Goal: Task Accomplishment & Management: Use online tool/utility

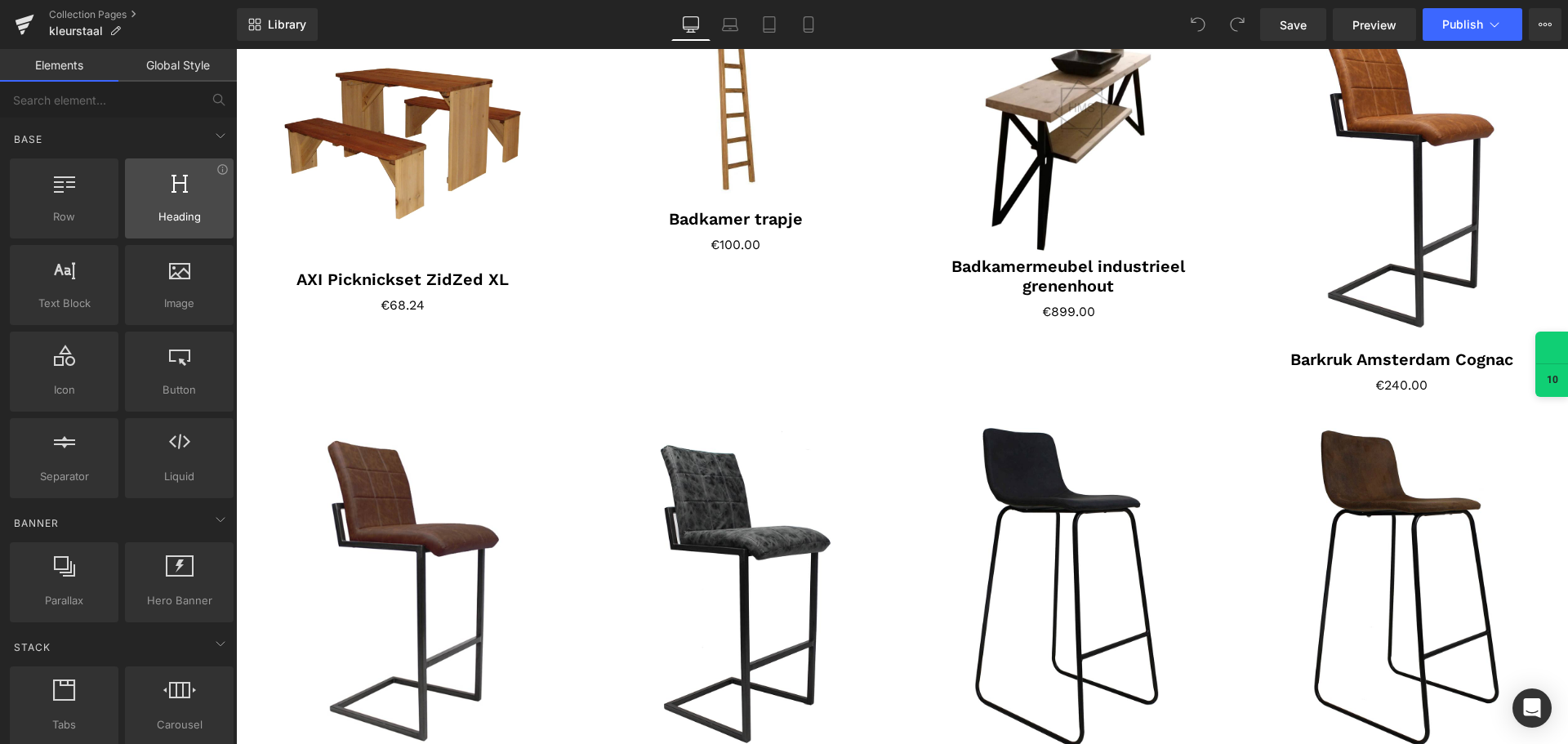
scroll to position [326, 0]
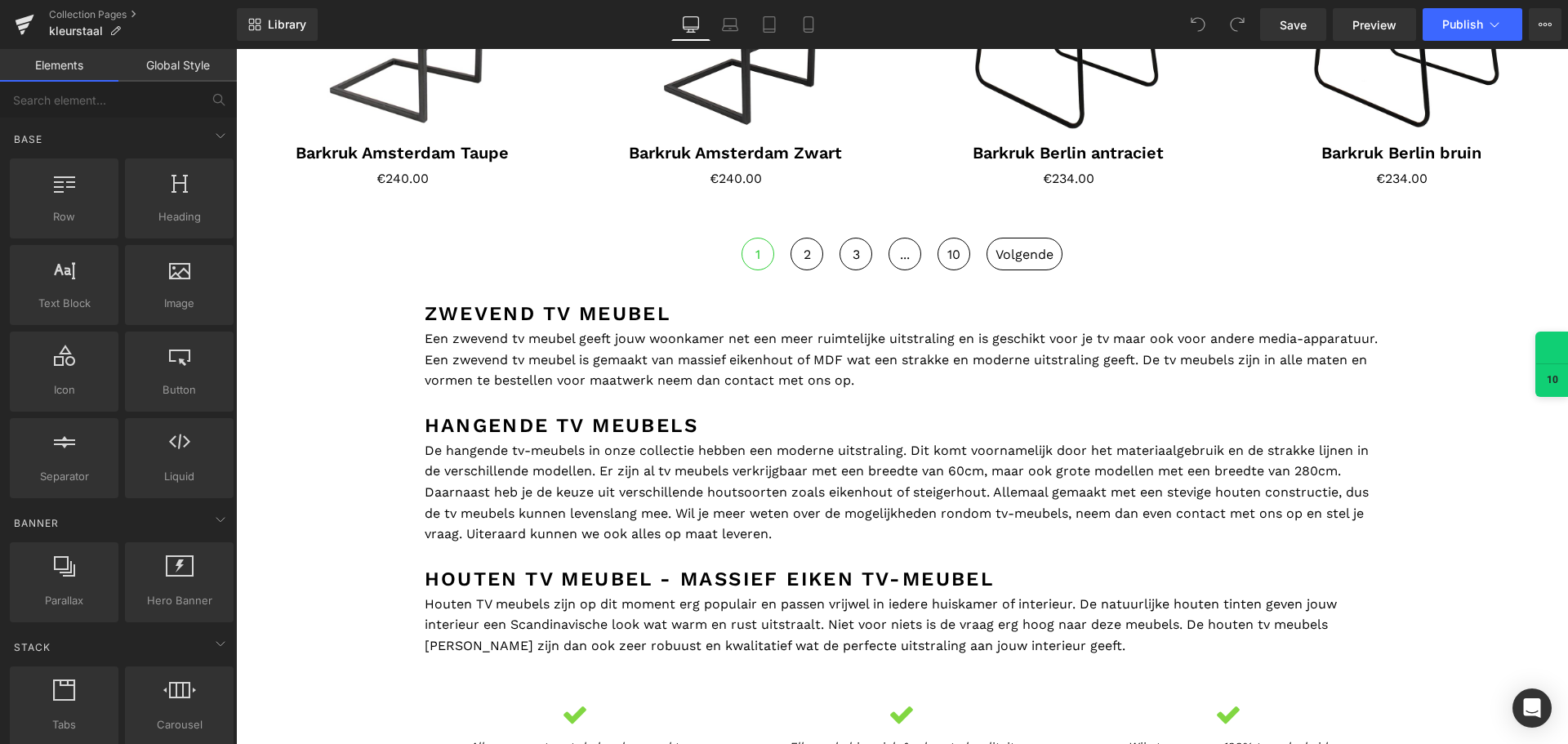
click at [637, 481] on p "De hangende tv-meubels in onze collectie hebben een moderne uitstraling. Dit ko…" at bounding box center [903, 492] width 956 height 105
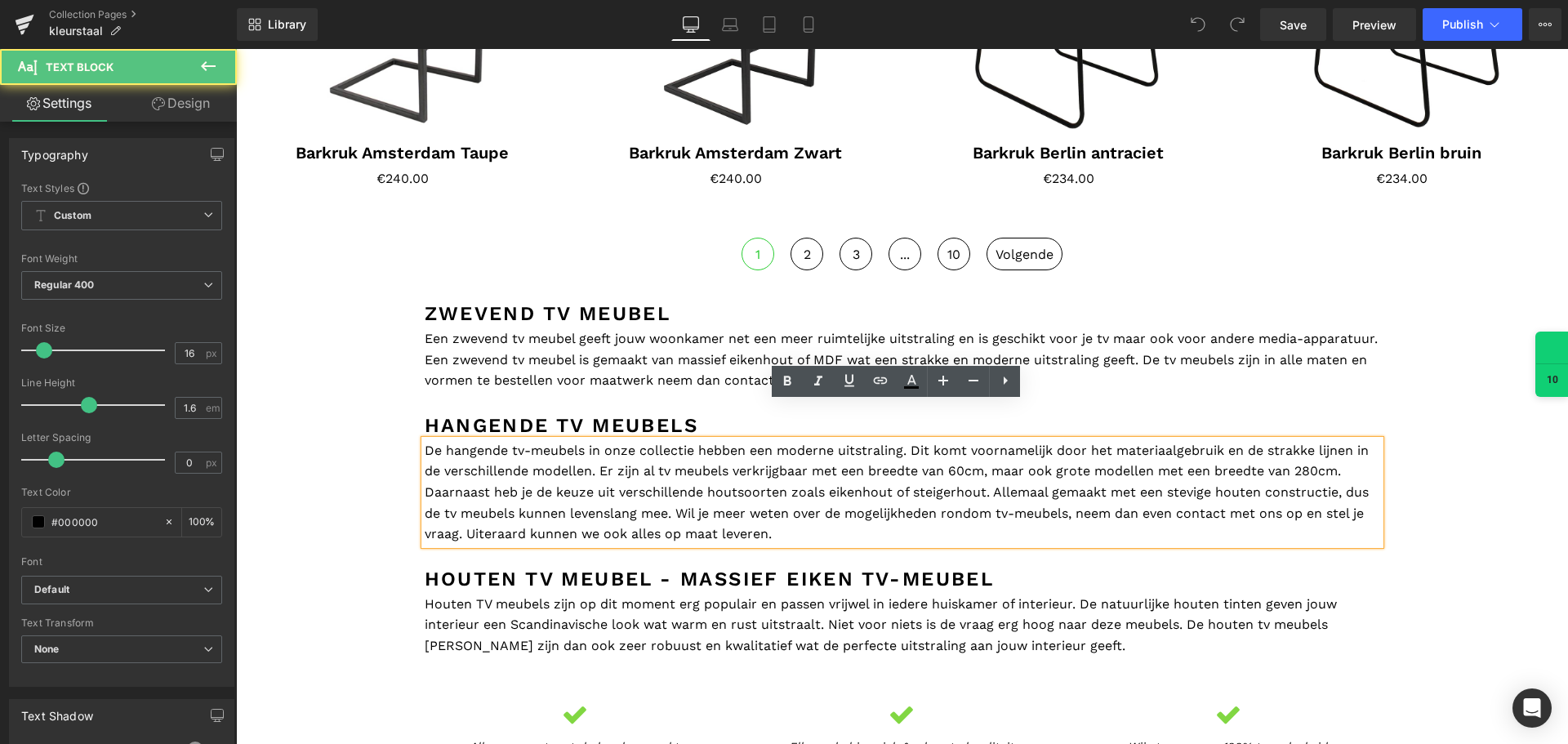
scroll to position [1306, 0]
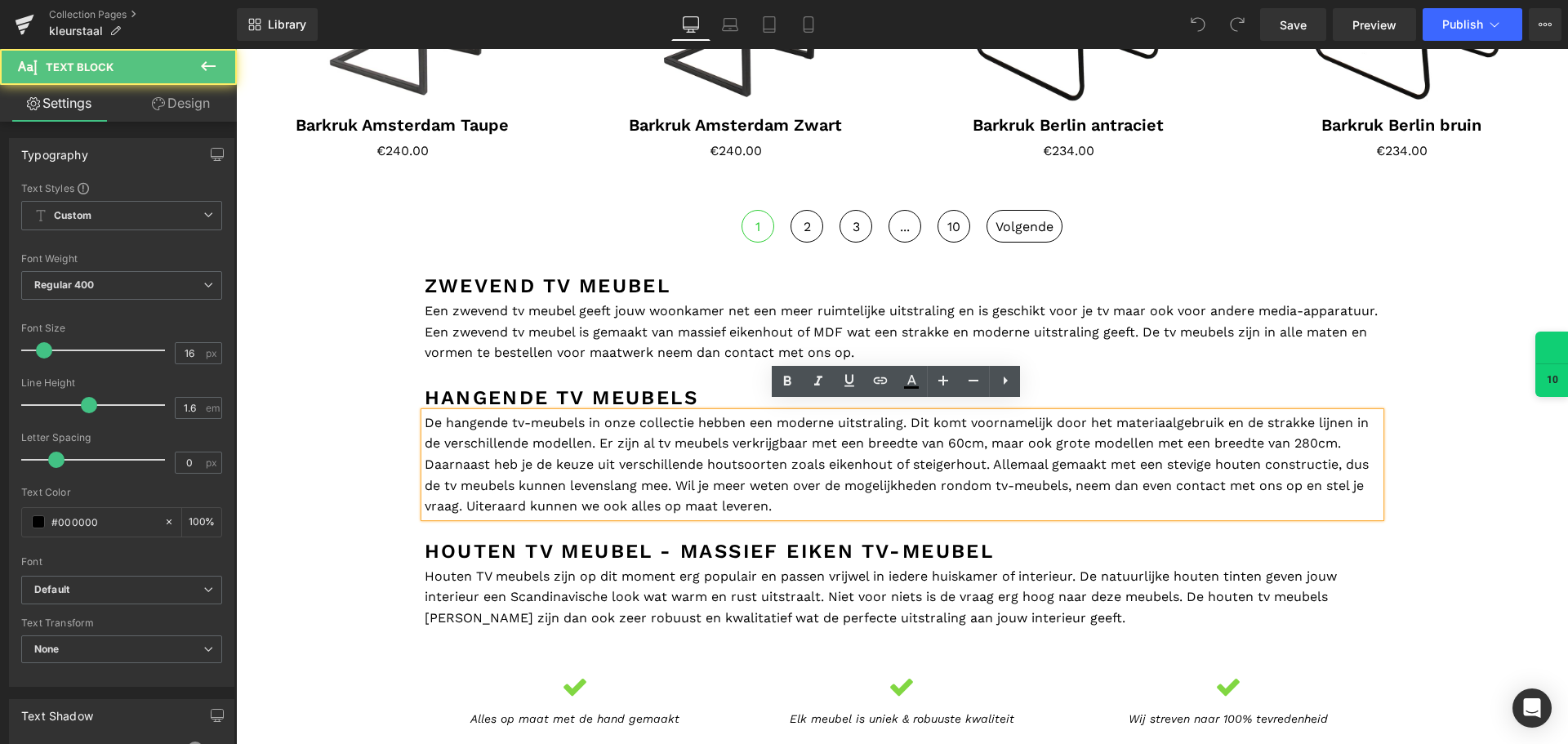
click at [623, 385] on h2 "HAngende TV meubels" at bounding box center [903, 397] width 956 height 30
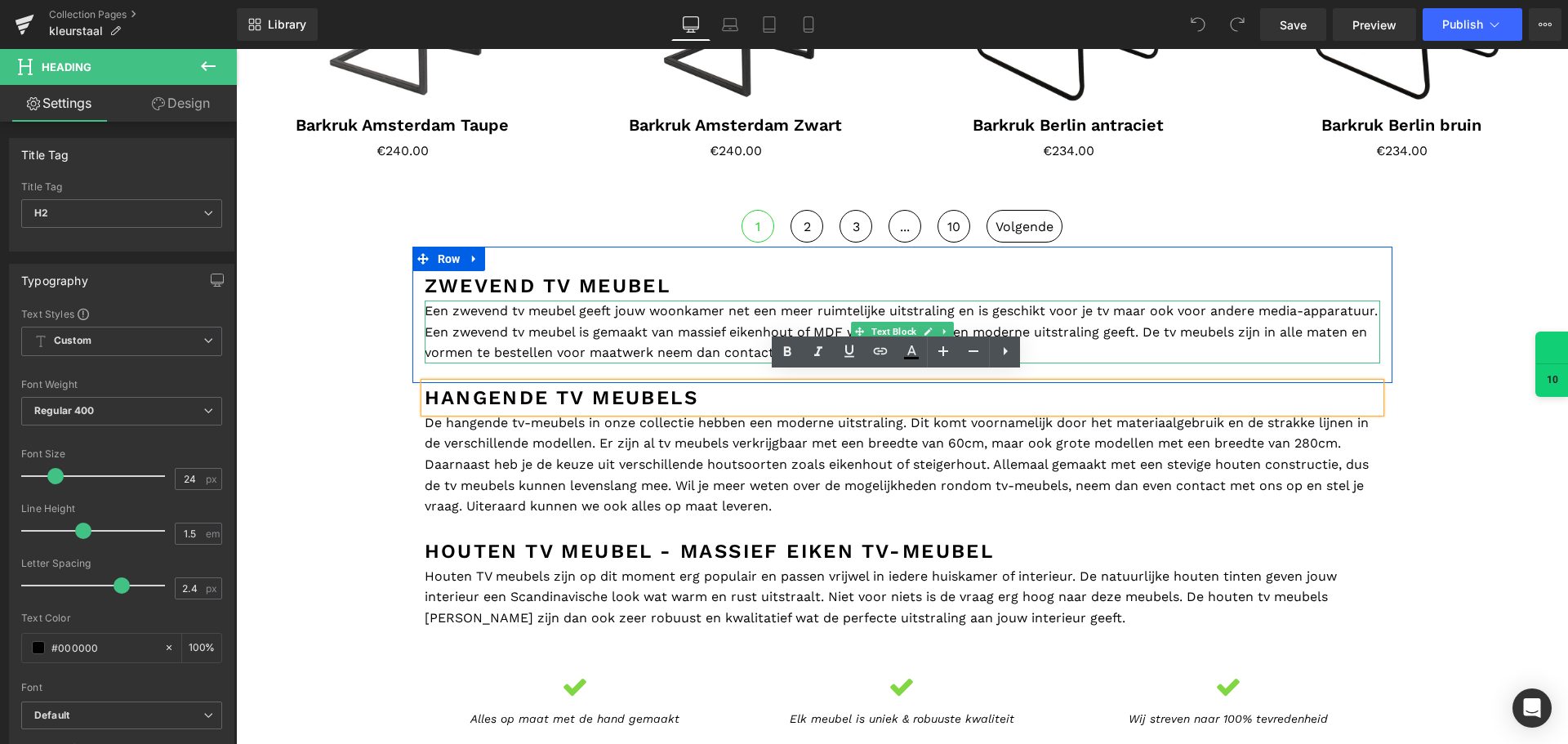
click at [619, 334] on p "Een zwevend tv meubel geeft jouw woonkamer net een meer ruimtelijke uitstraling…" at bounding box center [903, 332] width 956 height 63
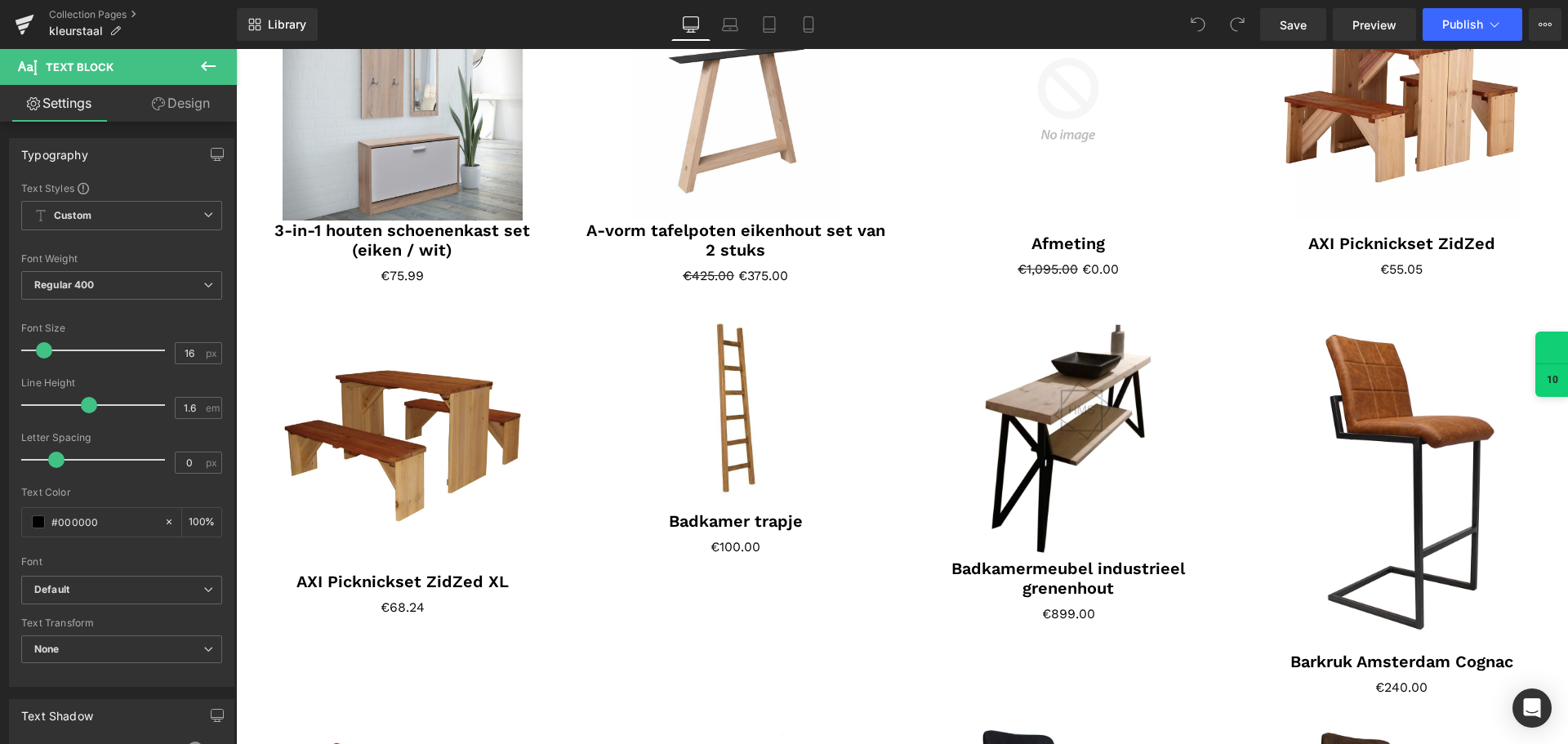
scroll to position [0, 0]
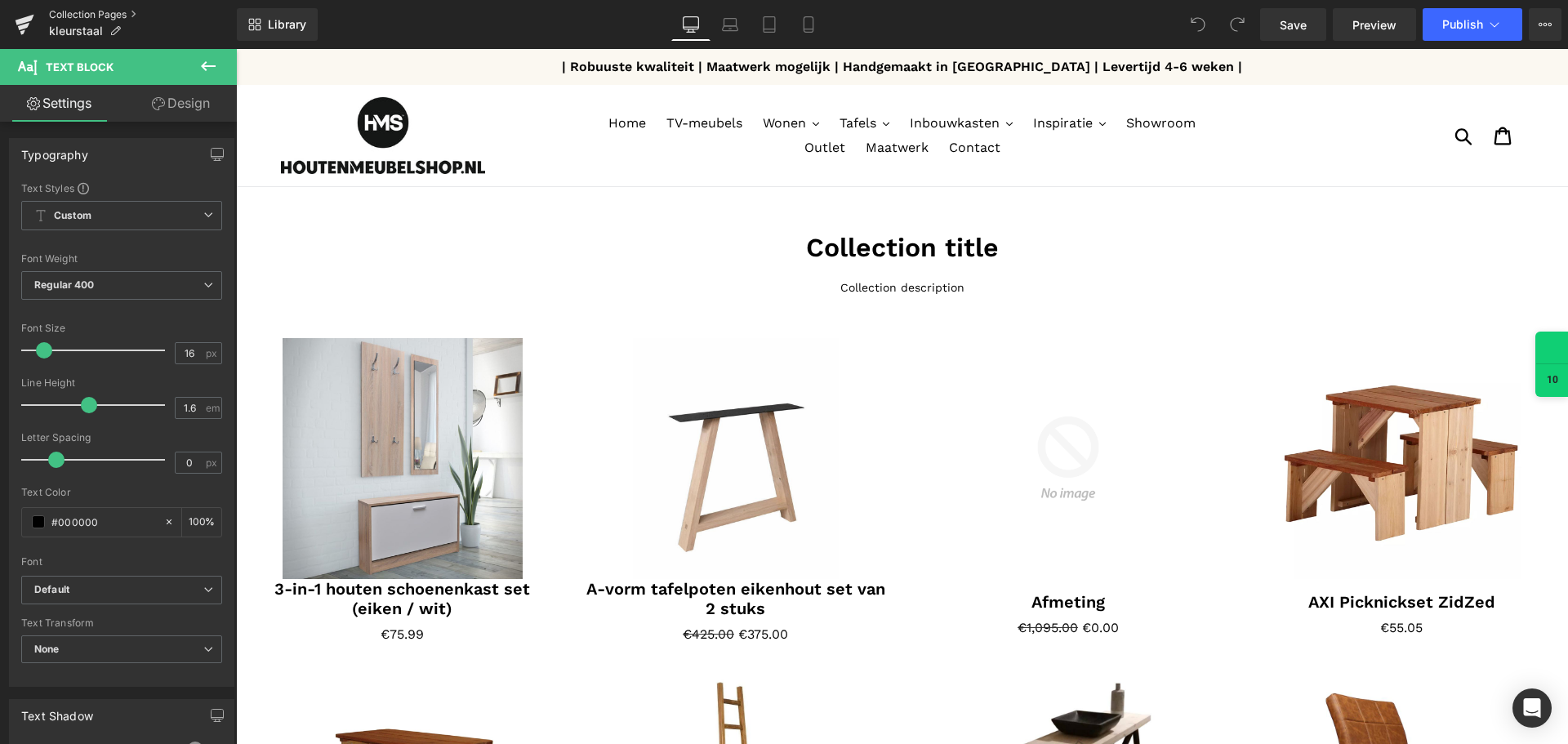
click at [120, 10] on link "Collection Pages" at bounding box center [143, 14] width 188 height 13
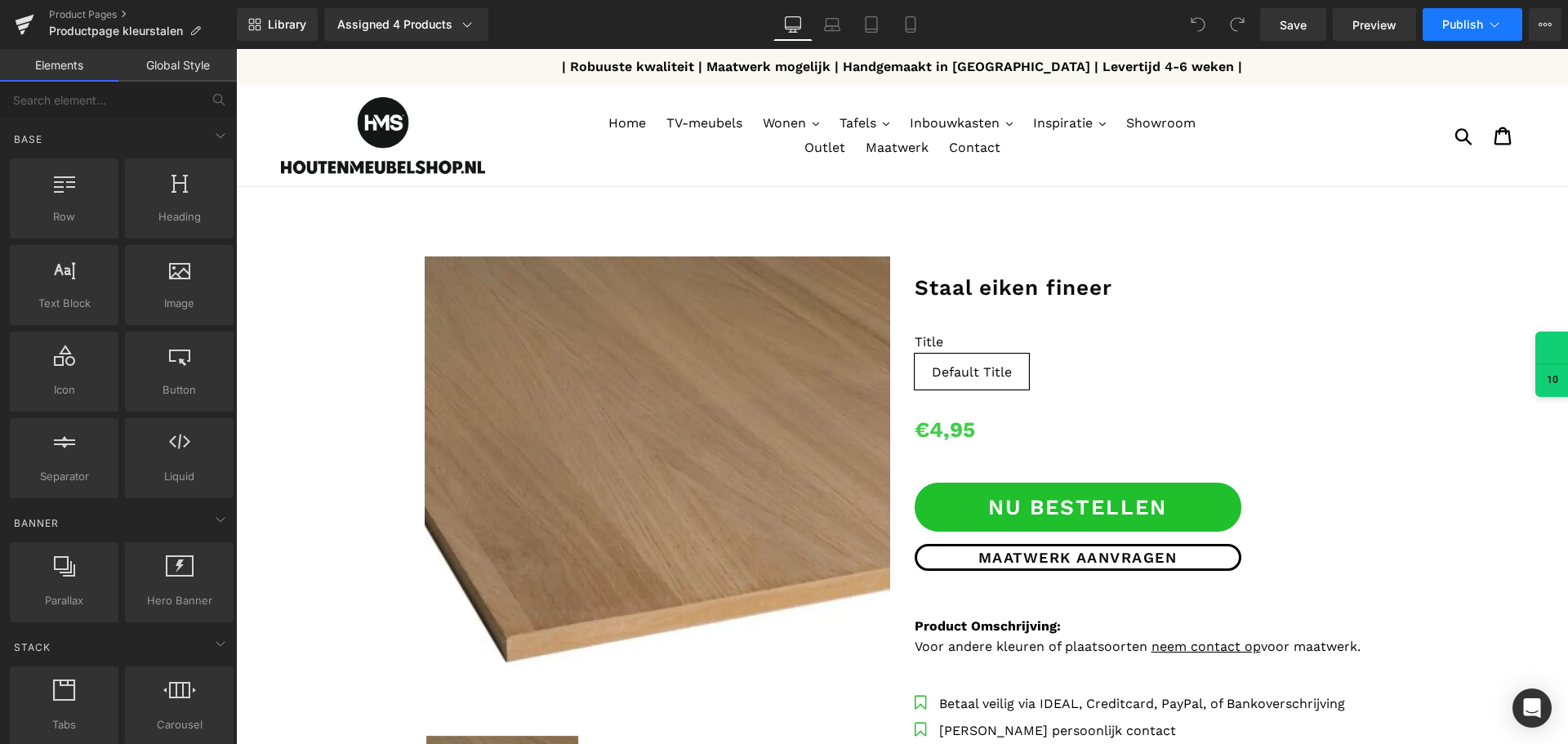
click at [1448, 23] on span "Publish" at bounding box center [1463, 24] width 41 height 13
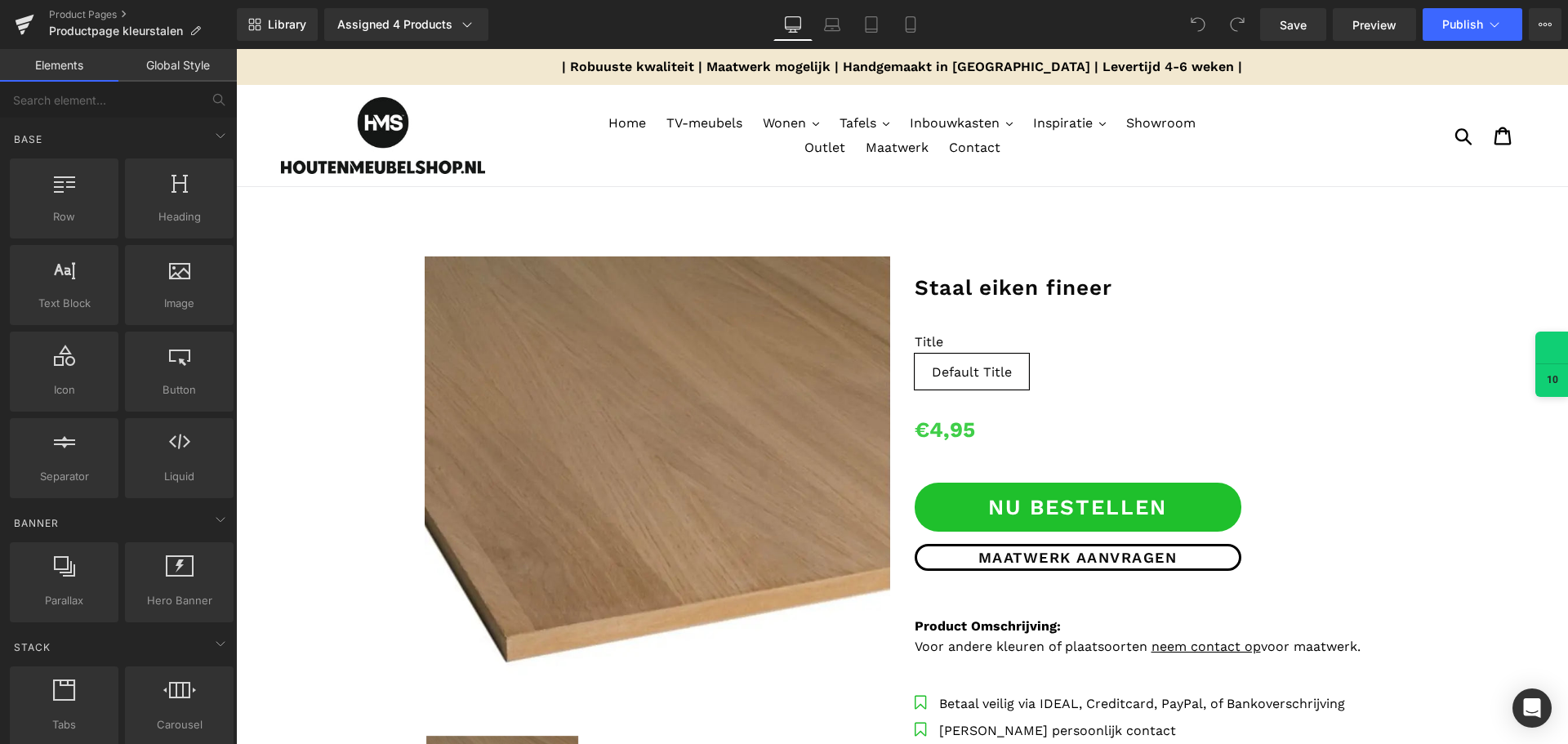
drag, startPoint x: 1480, startPoint y: 136, endPoint x: 1242, endPoint y: 84, distance: 243.6
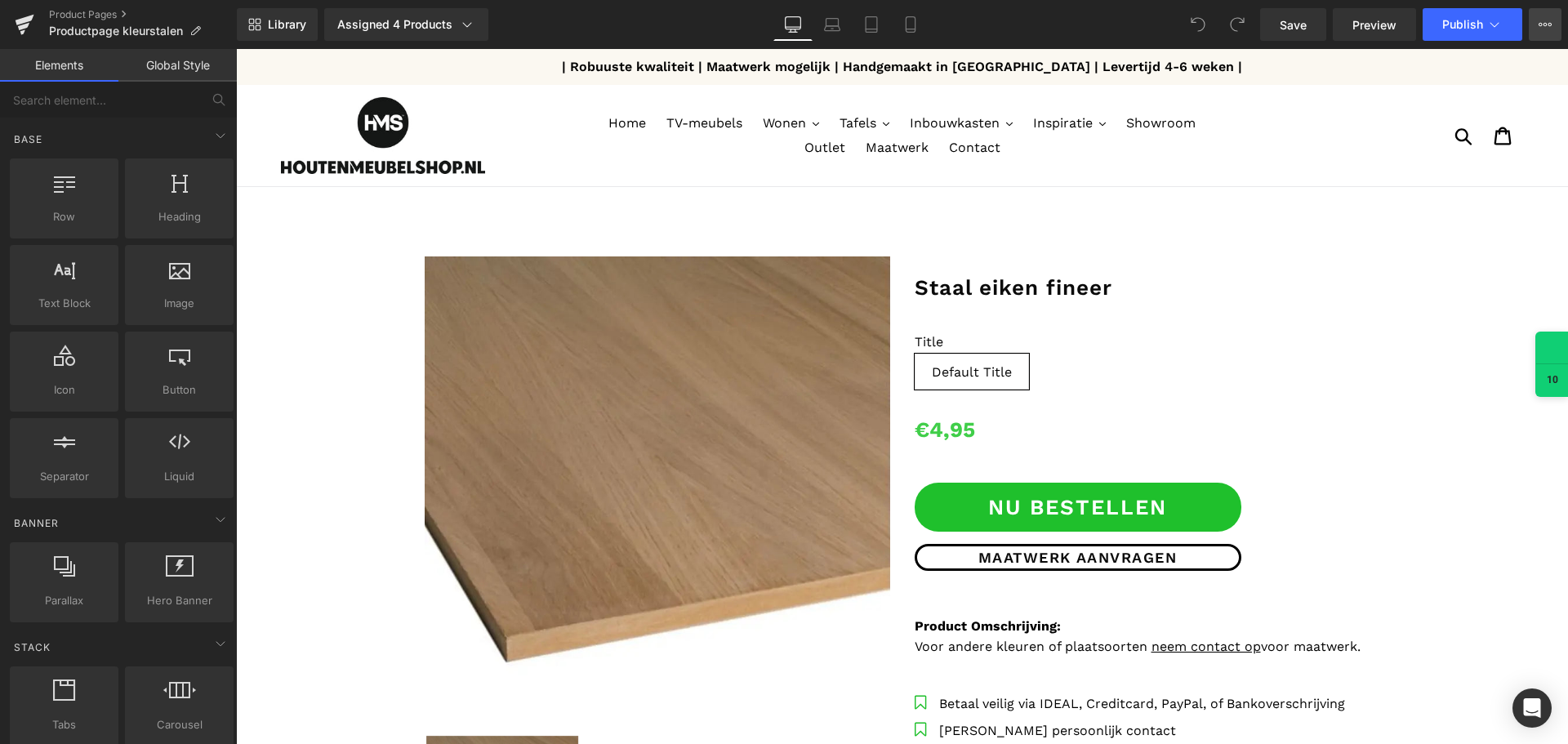
click at [1541, 32] on button "View Live Page View with current Template Save Template to Library Schedule Pub…" at bounding box center [1545, 24] width 32 height 32
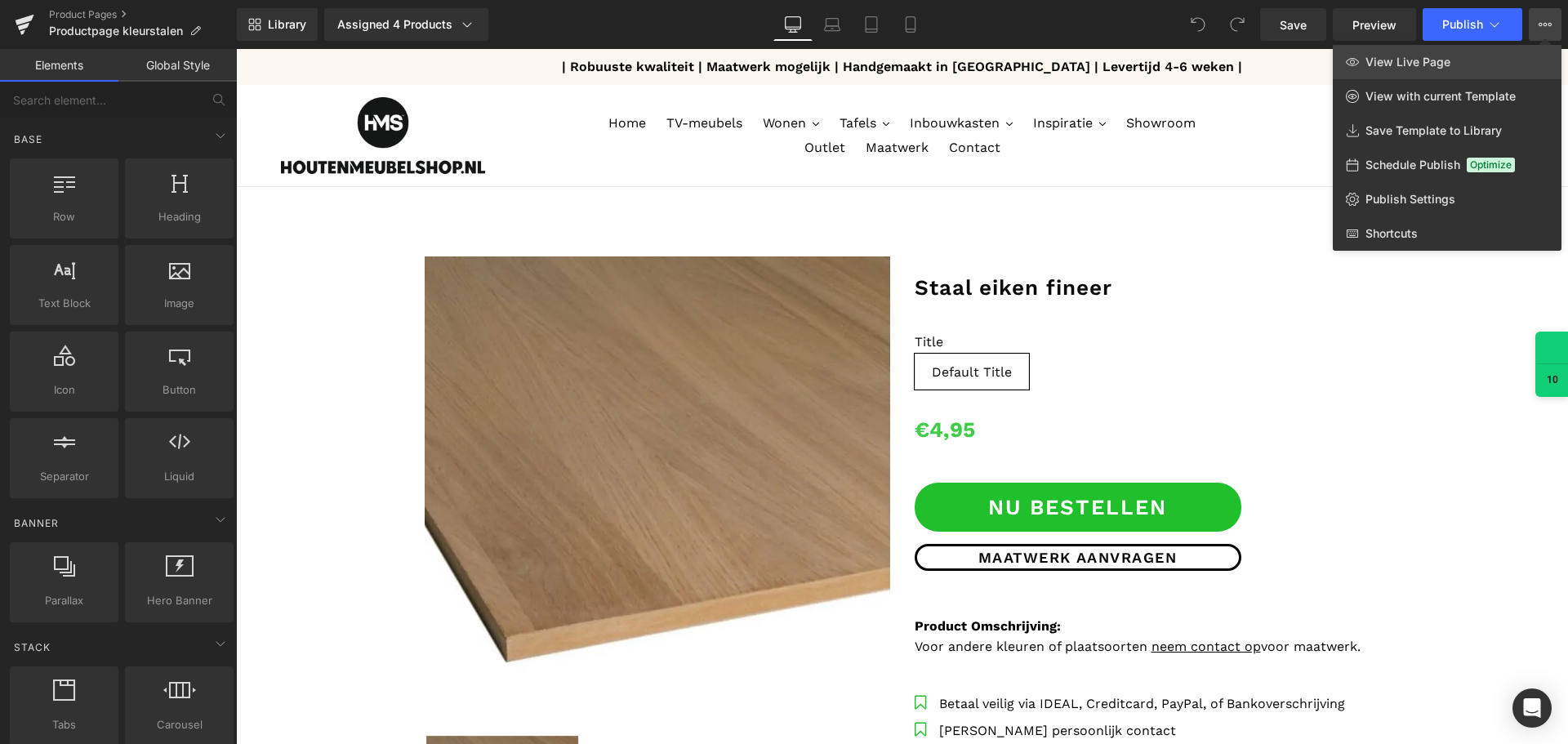
click at [1417, 65] on span "View Live Page" at bounding box center [1408, 62] width 85 height 14
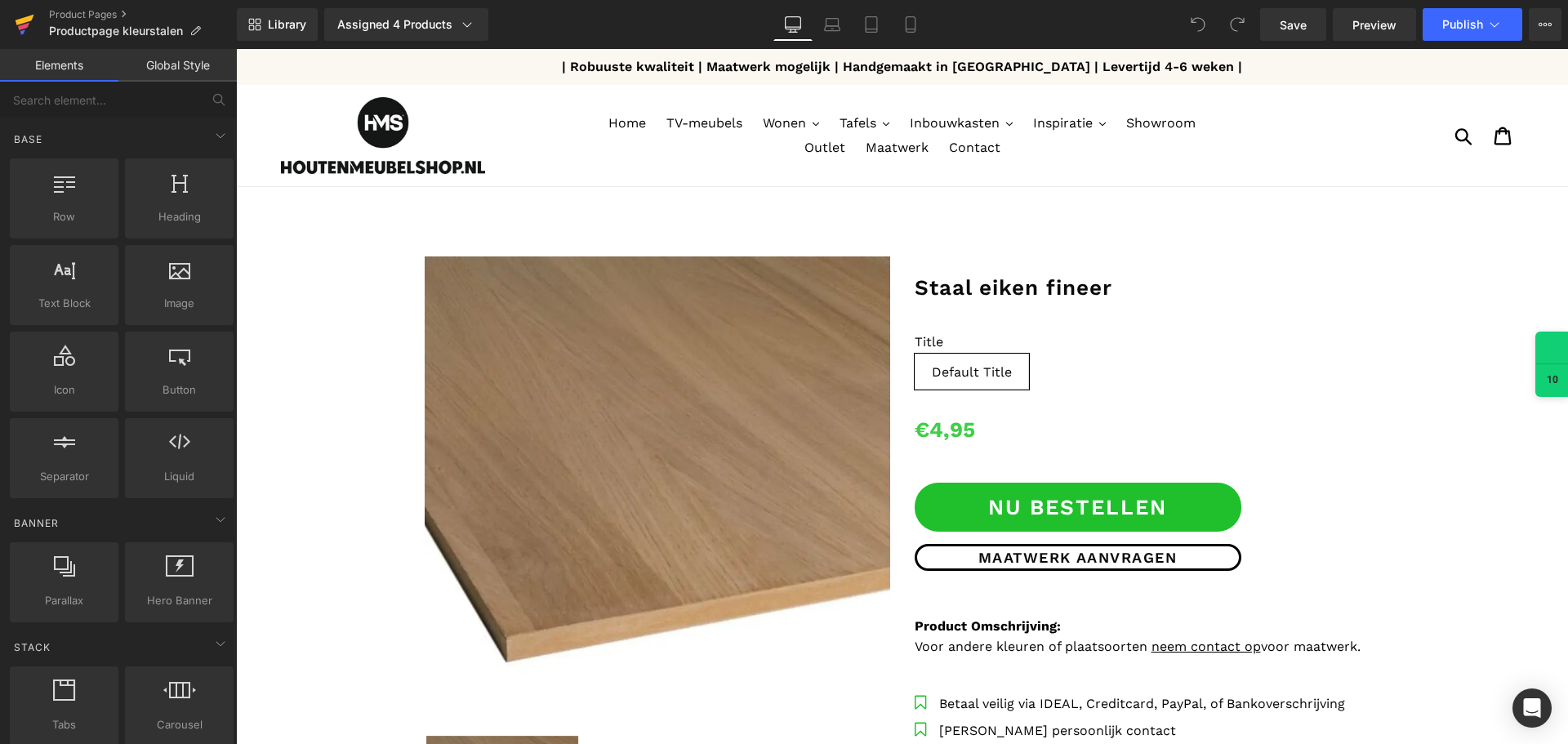
click at [19, 24] on icon at bounding box center [24, 20] width 19 height 11
